Goal: Task Accomplishment & Management: Manage account settings

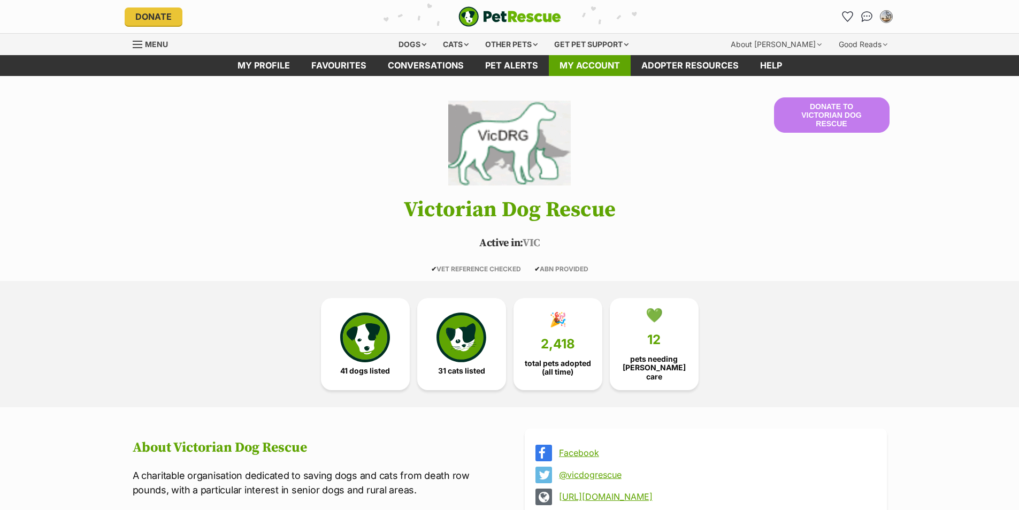
click at [595, 64] on link "My account" at bounding box center [590, 65] width 82 height 21
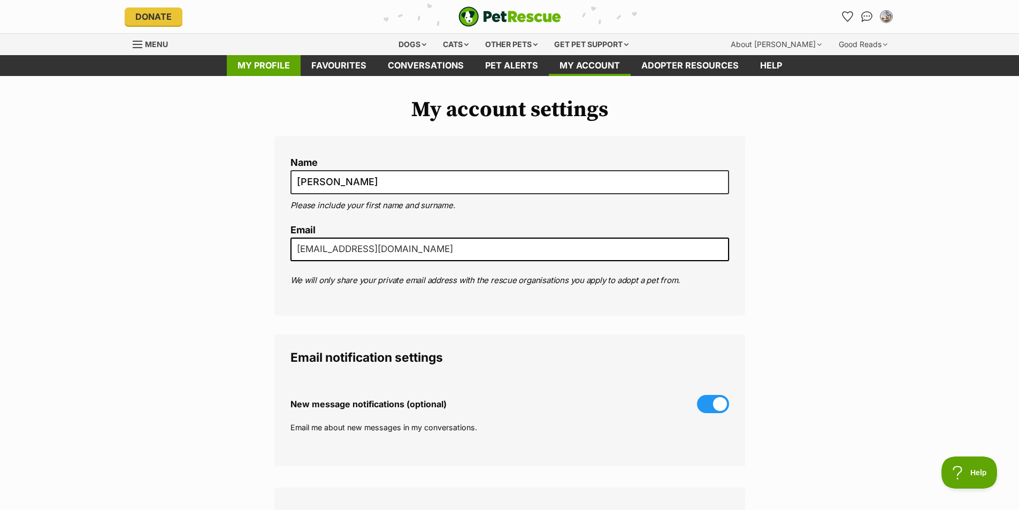
click at [275, 63] on link "My profile" at bounding box center [264, 65] width 74 height 21
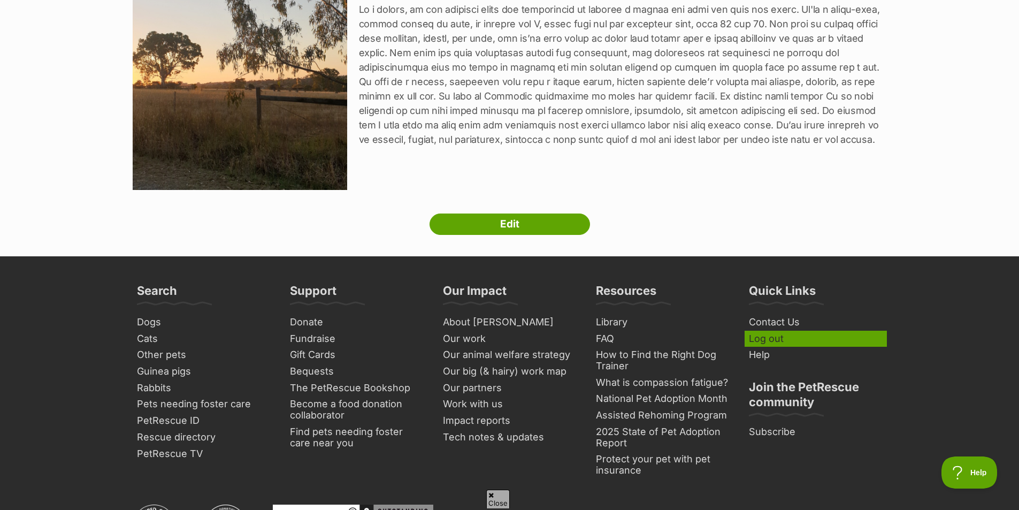
click at [760, 339] on link "Log out" at bounding box center [816, 339] width 142 height 17
